Goal: Find specific page/section: Find specific page/section

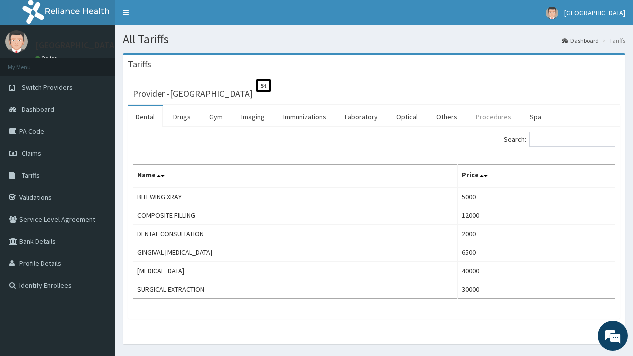
click at [483, 121] on link "Procedures" at bounding box center [494, 116] width 52 height 21
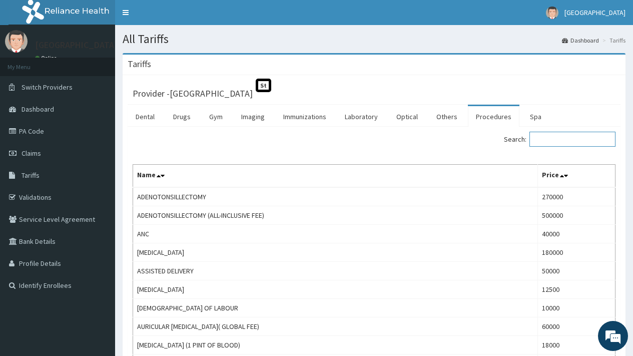
click at [597, 139] on input "Search:" at bounding box center [572, 139] width 86 height 15
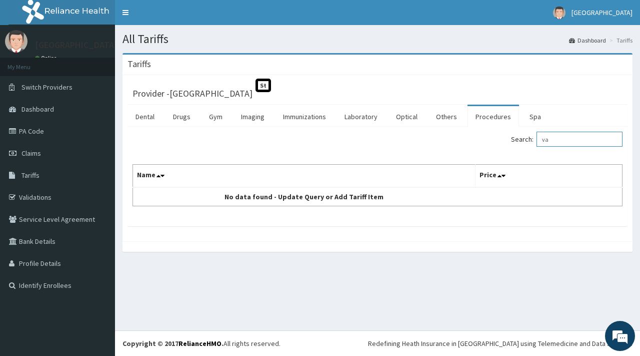
type input "v"
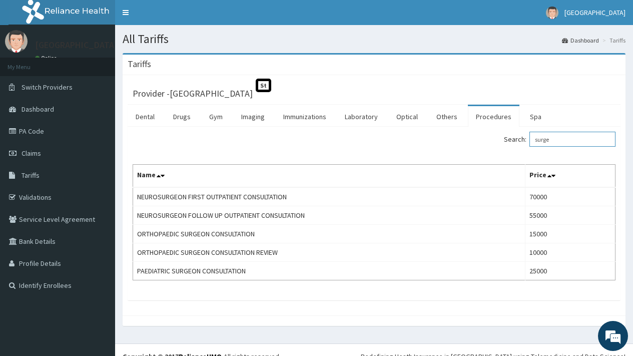
type input "surge"
